Goal: Task Accomplishment & Management: Complete application form

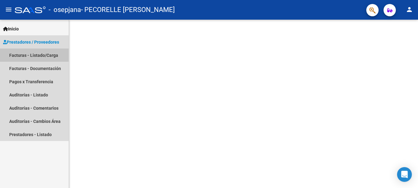
click at [23, 55] on link "Facturas - Listado/Carga" at bounding box center [34, 55] width 69 height 13
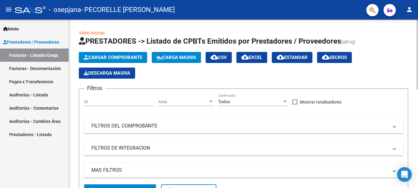
click at [127, 60] on span "Cargar Comprobante" at bounding box center [113, 58] width 58 height 6
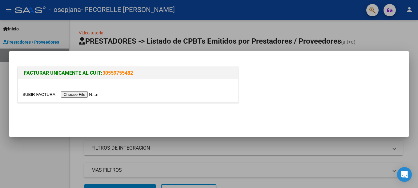
click at [79, 93] on input "file" at bounding box center [61, 94] width 78 height 6
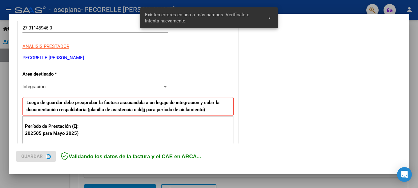
scroll to position [141, 0]
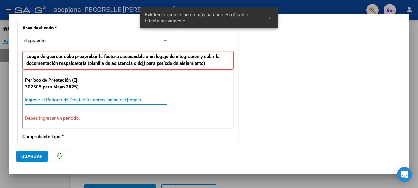
click at [85, 101] on input "Ingrese el Período de Prestación como indica el ejemplo" at bounding box center [96, 100] width 142 height 6
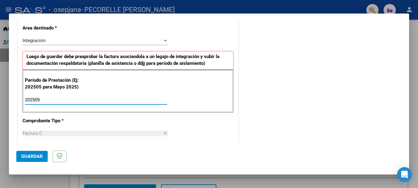
type input "202509"
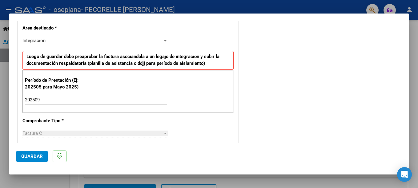
click at [121, 119] on div "CUIT * 27-31145946-0 Ingresar CUIT ANALISIS PRESTADOR PECORELLE [PERSON_NAME] A…" at bounding box center [128, 187] width 220 height 463
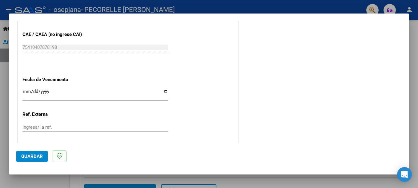
scroll to position [387, 0]
click at [163, 91] on input "Ingresar la fecha" at bounding box center [94, 94] width 145 height 10
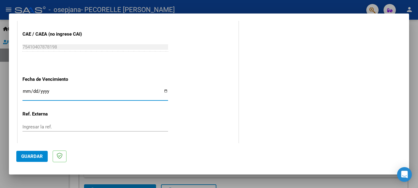
type input "[DATE]"
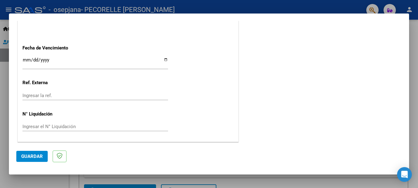
click at [34, 152] on button "Guardar" at bounding box center [31, 156] width 31 height 11
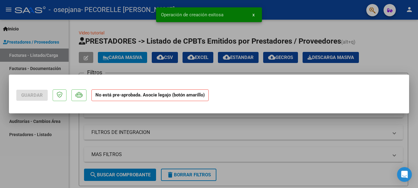
scroll to position [0, 0]
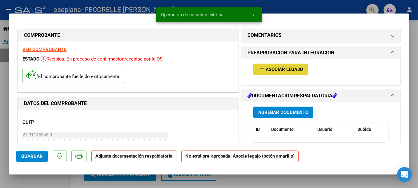
click at [280, 69] on span "Asociar Legajo" at bounding box center [283, 70] width 37 height 6
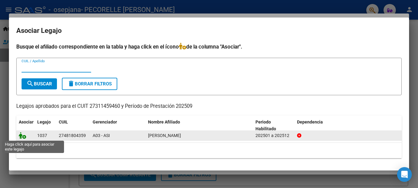
click at [25, 137] on icon at bounding box center [22, 135] width 7 height 7
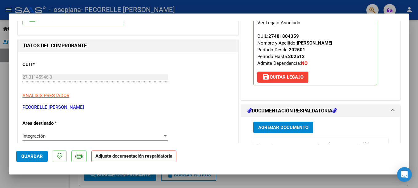
scroll to position [61, 0]
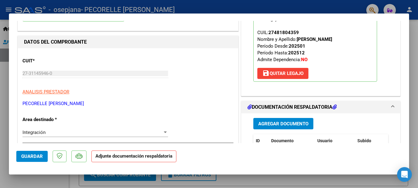
click at [290, 119] on button "Agregar Documento" at bounding box center [283, 123] width 60 height 11
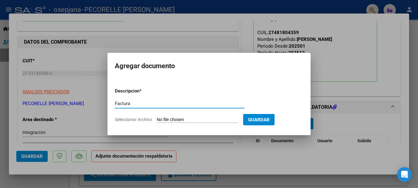
type input "Factura"
click at [213, 120] on input "Seleccionar Archivo" at bounding box center [197, 120] width 81 height 6
type input "C:\fakepath\27311459460_011_00001_00000852.pdf"
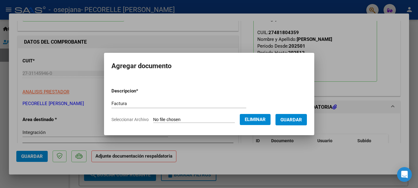
click at [300, 120] on span "Guardar" at bounding box center [291, 120] width 22 height 6
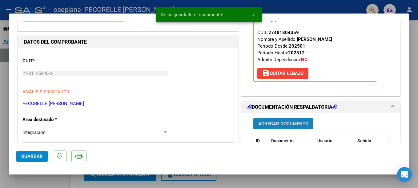
click at [264, 124] on span "Agregar Documento" at bounding box center [283, 124] width 50 height 6
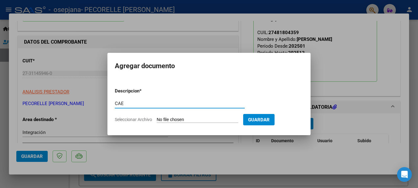
type input "CAE"
click at [180, 121] on input "Seleccionar Archivo" at bounding box center [197, 120] width 81 height 6
type input "C:\fakepath\Constatación de Comprobantes _ AFIP.pdf"
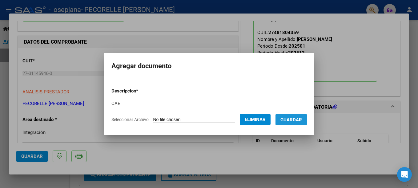
click at [301, 123] on button "Guardar" at bounding box center [290, 119] width 31 height 11
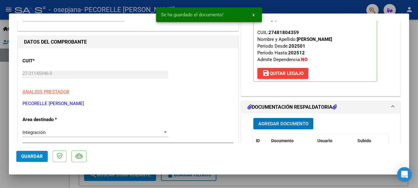
click at [286, 125] on span "Agregar Documento" at bounding box center [283, 124] width 50 height 6
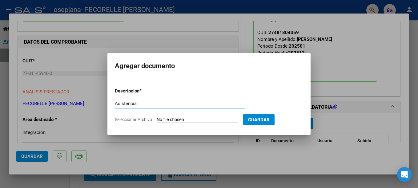
type input "Asistencia"
click at [269, 118] on span "Guardar" at bounding box center [259, 120] width 22 height 6
click at [211, 120] on input "Seleccionar Archivo" at bounding box center [197, 120] width 81 height 6
type input "C:\fakepath\Planilla de asistencia [DATE].pdf"
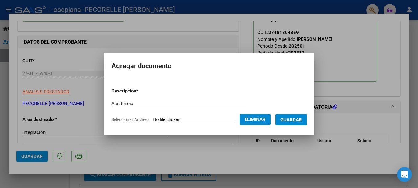
click at [295, 122] on span "Guardar" at bounding box center [291, 120] width 22 height 6
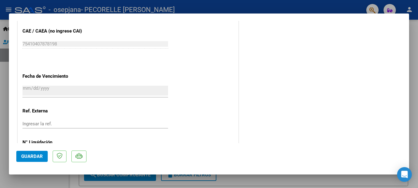
scroll to position [428, 0]
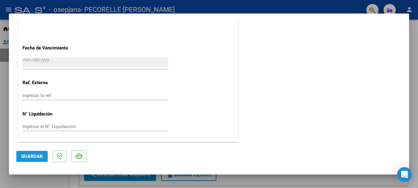
click at [24, 156] on span "Guardar" at bounding box center [32, 157] width 22 height 6
